Goal: Transaction & Acquisition: Book appointment/travel/reservation

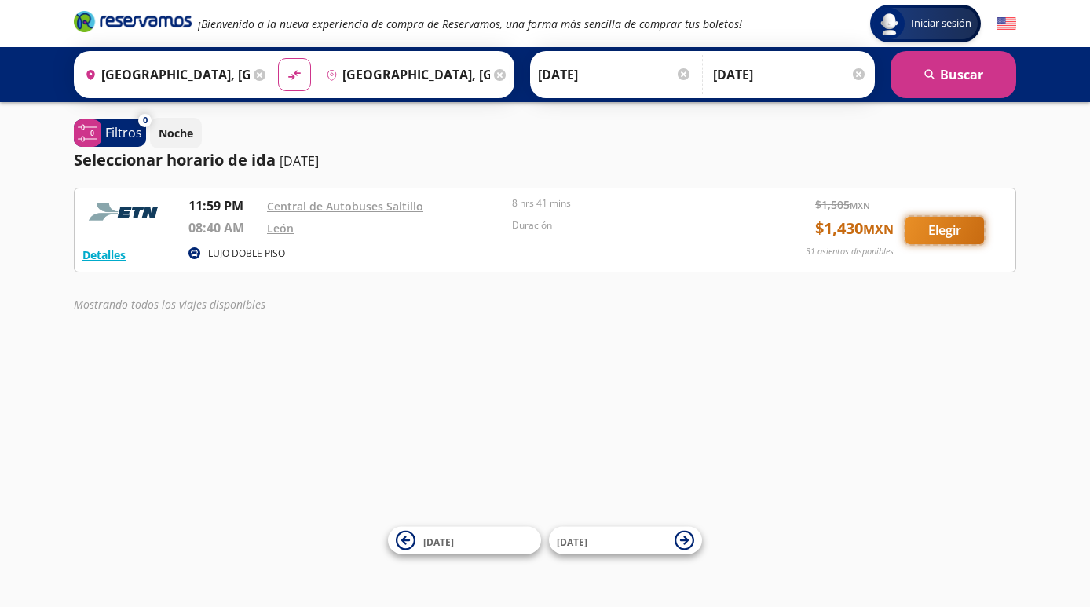
click at [935, 233] on button "Elegir" at bounding box center [945, 230] width 79 height 27
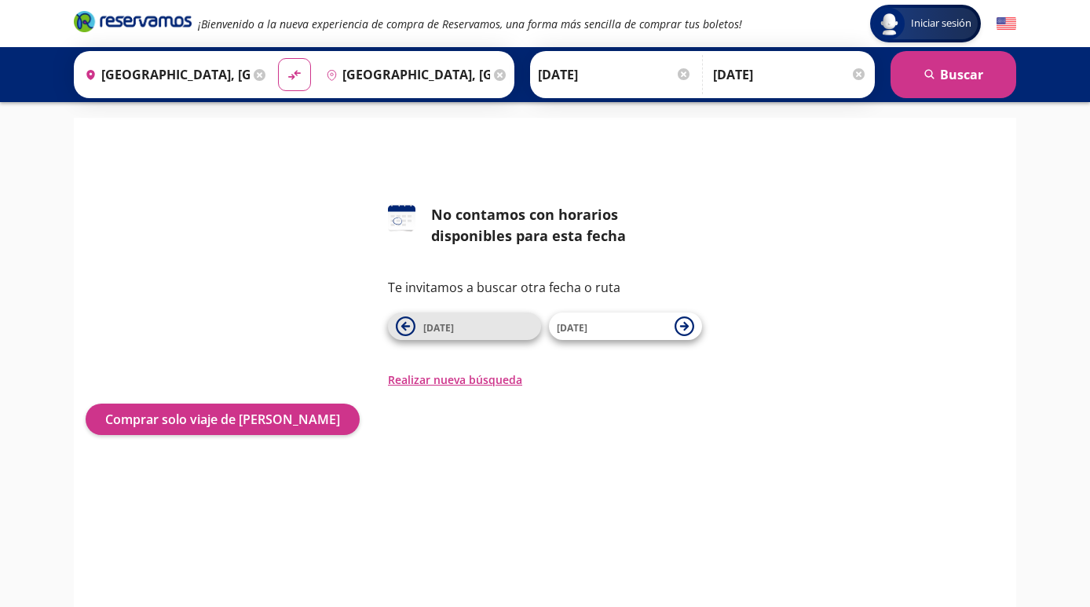
click at [492, 331] on span "[DATE]" at bounding box center [478, 326] width 110 height 19
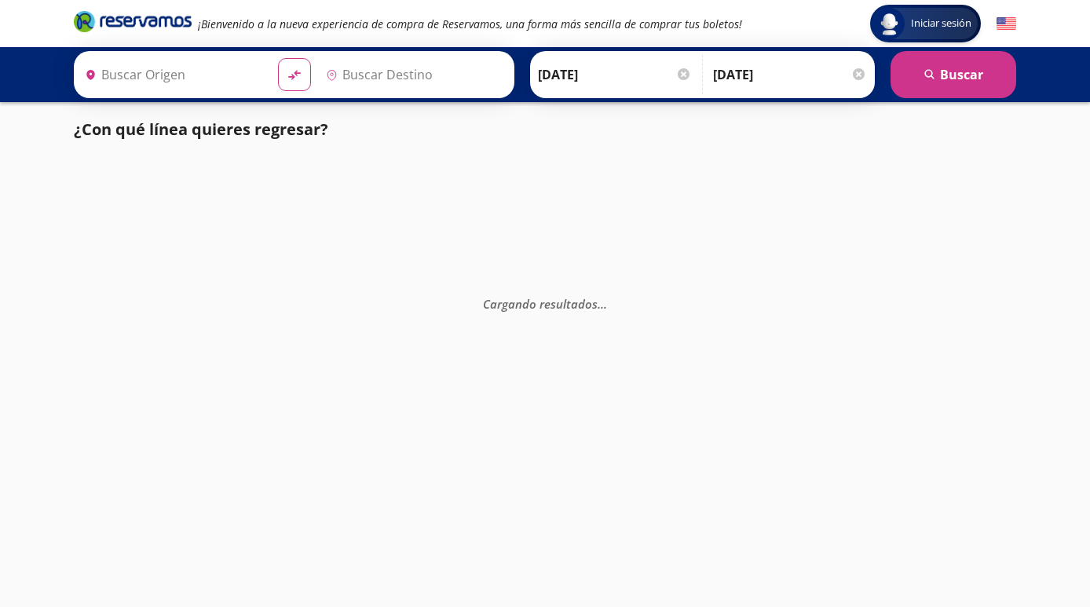
type input "[GEOGRAPHIC_DATA], [GEOGRAPHIC_DATA]"
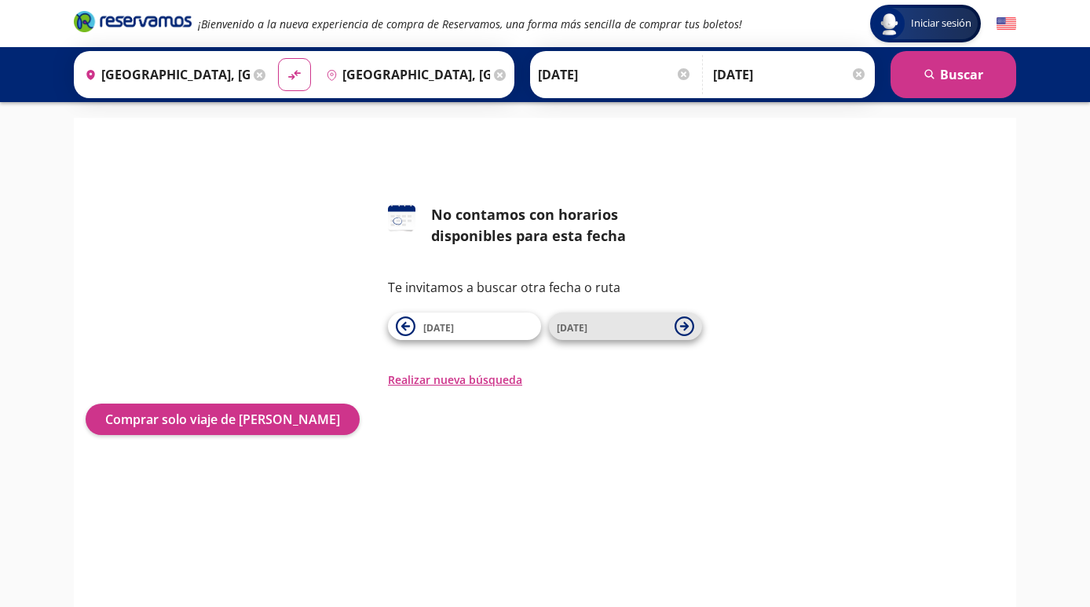
click at [597, 334] on span "26 Sep" at bounding box center [612, 326] width 110 height 19
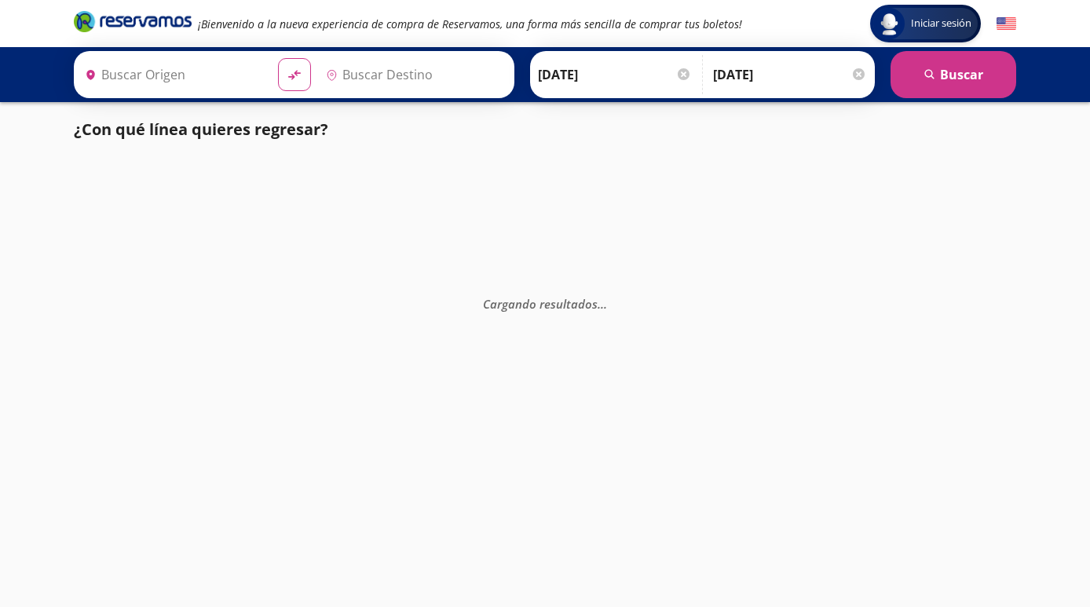
type input "[GEOGRAPHIC_DATA], [GEOGRAPHIC_DATA]"
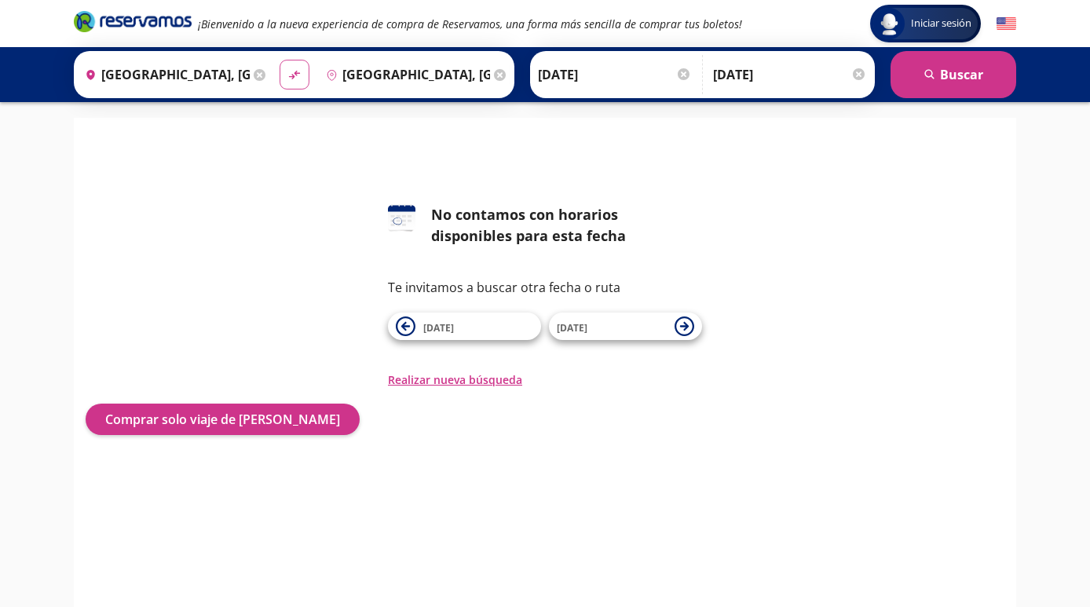
click at [298, 75] on icon "material-symbols:compare-arrows-rounded" at bounding box center [294, 75] width 14 height 15
type input "[GEOGRAPHIC_DATA], [GEOGRAPHIC_DATA]"
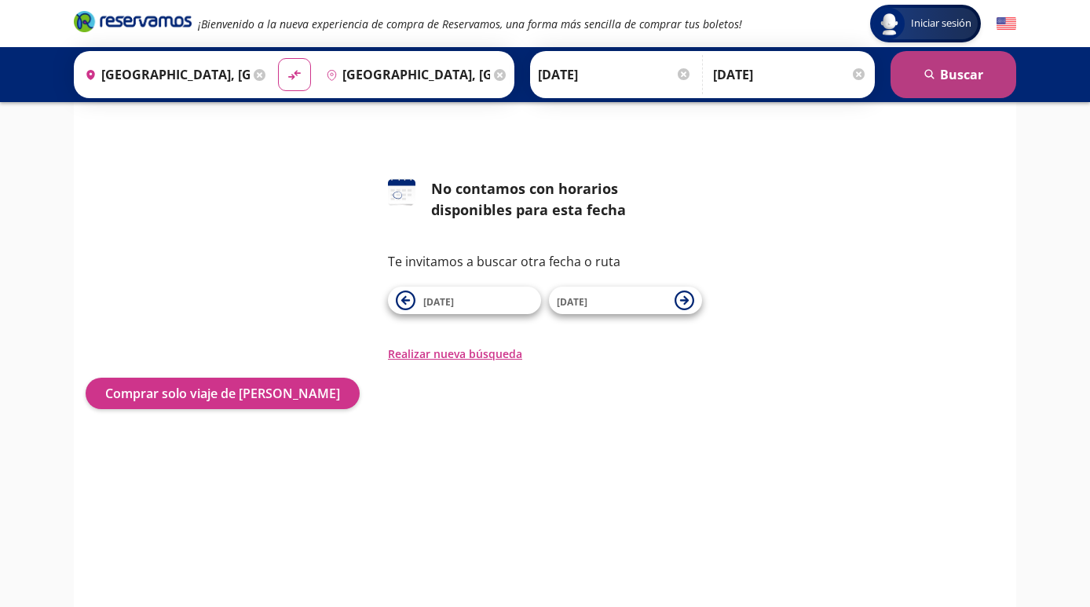
click at [983, 70] on button "search Buscar" at bounding box center [954, 74] width 126 height 47
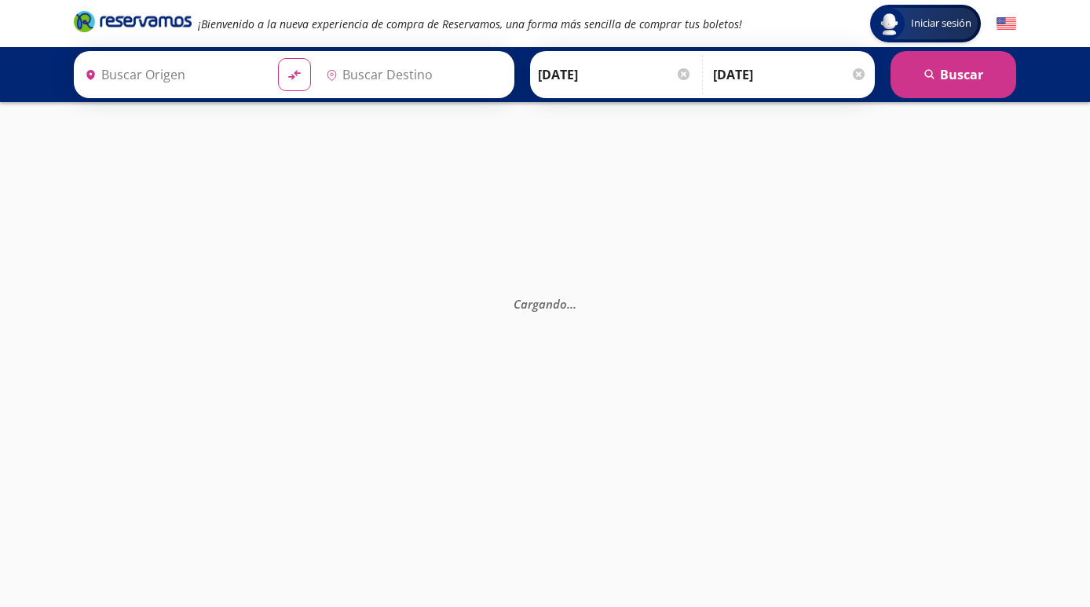
type input "[GEOGRAPHIC_DATA], [GEOGRAPHIC_DATA]"
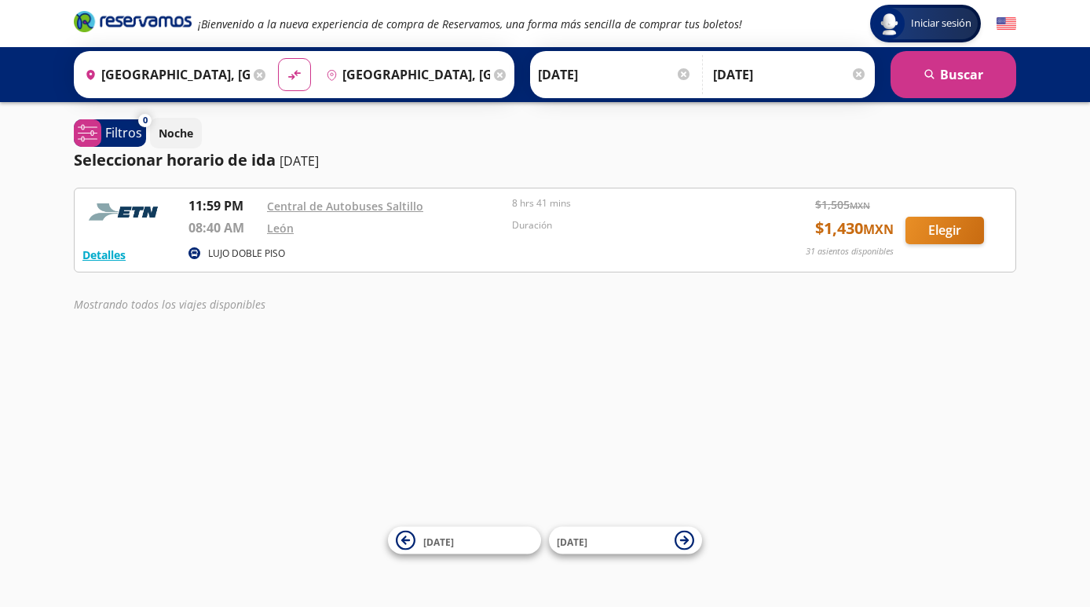
click at [623, 81] on input "24-Sep-25" at bounding box center [615, 74] width 154 height 39
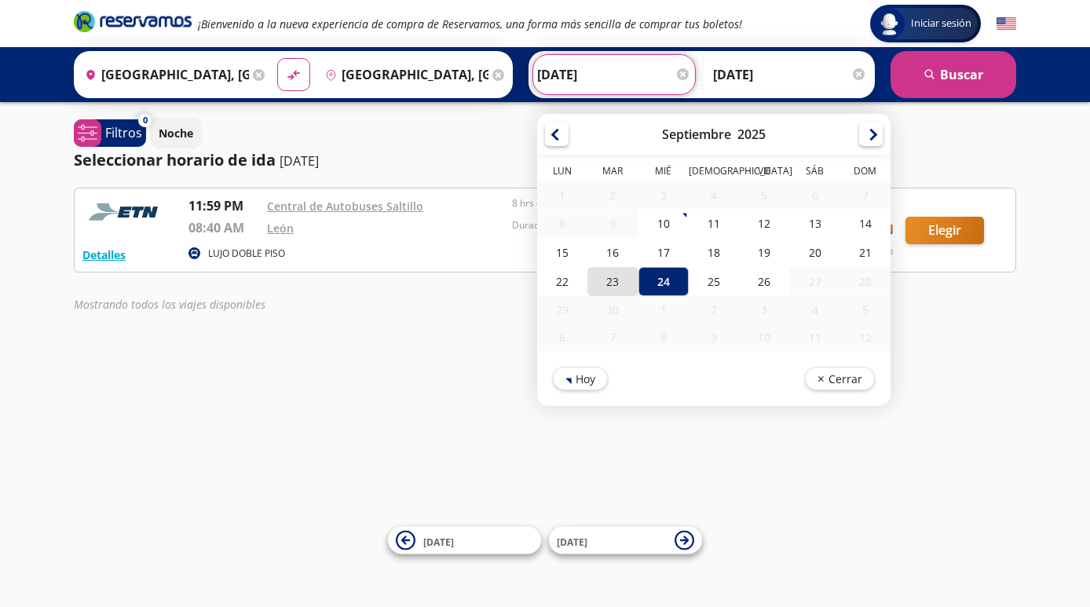
click at [609, 267] on div "23" at bounding box center [612, 281] width 50 height 29
type input "23-Sep-25"
click at [609, 266] on div "Detalles LUJO DOBLE PISO 11:59 PM Central de Autobuses Saltillo 08:40 AM León 8…" at bounding box center [545, 230] width 943 height 85
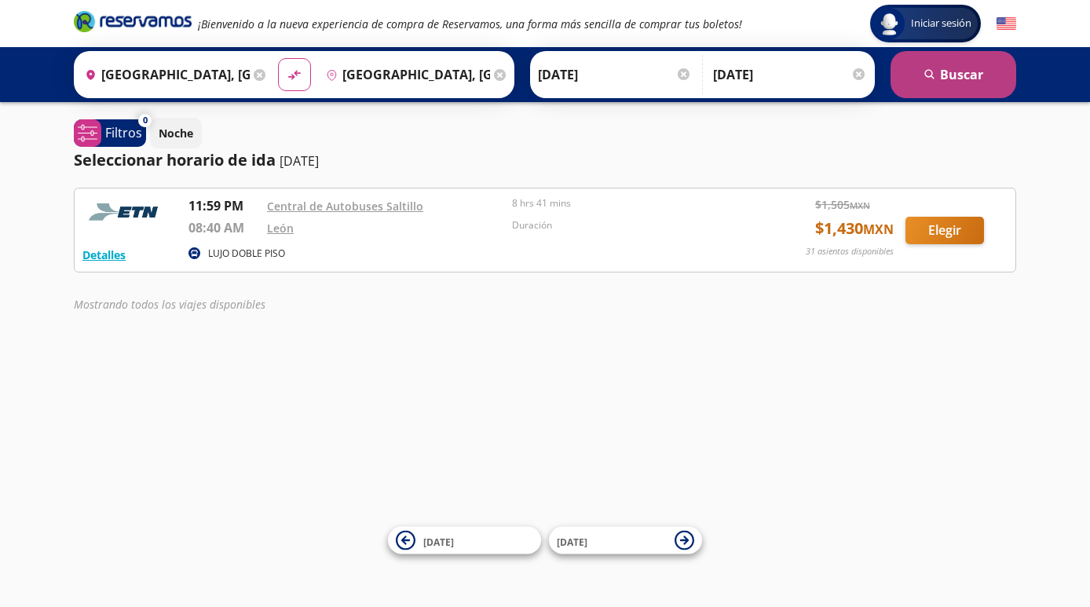
click at [930, 77] on icon "search" at bounding box center [930, 75] width 12 height 12
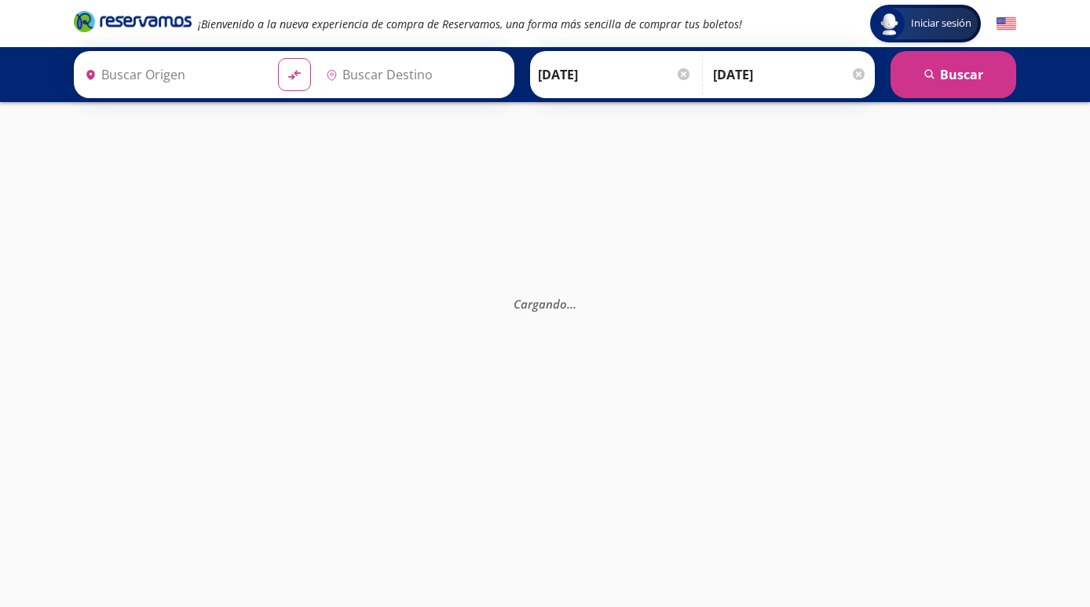
type input "[GEOGRAPHIC_DATA], [GEOGRAPHIC_DATA]"
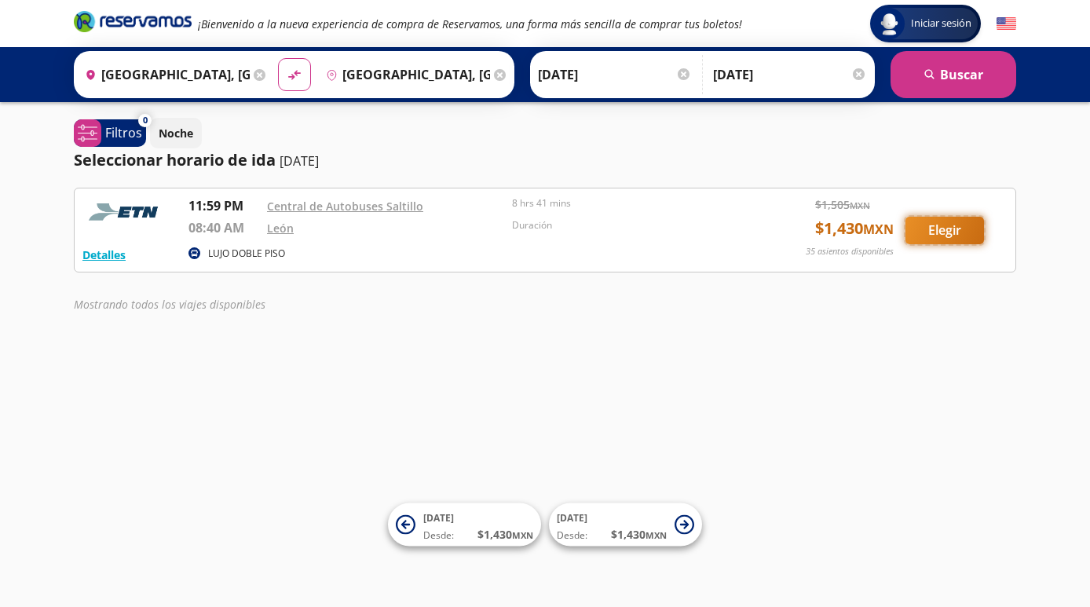
click at [956, 231] on button "Elegir" at bounding box center [945, 230] width 79 height 27
